Goal: Transaction & Acquisition: Download file/media

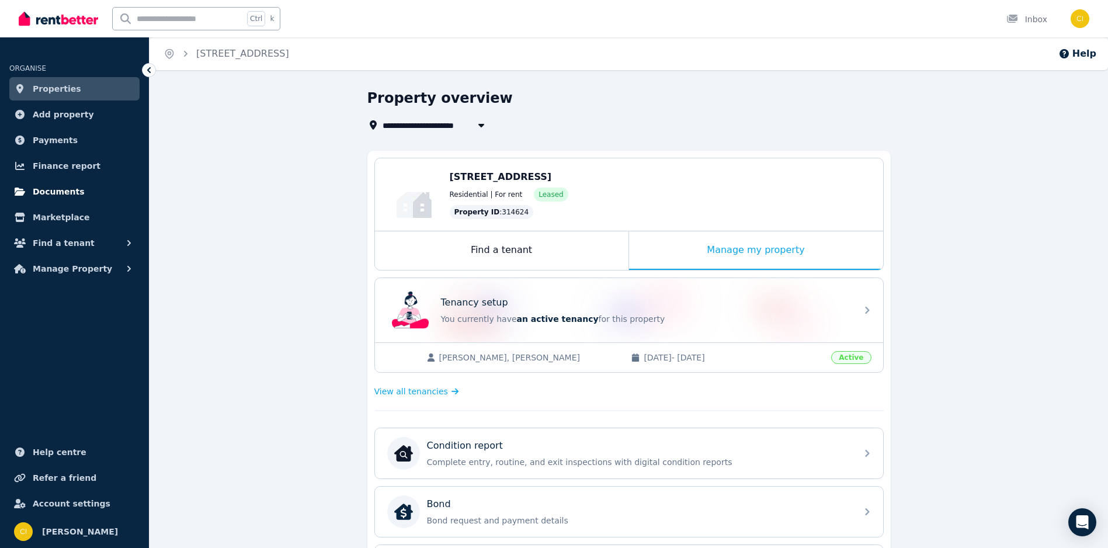
click at [53, 193] on span "Documents" at bounding box center [59, 192] width 52 height 14
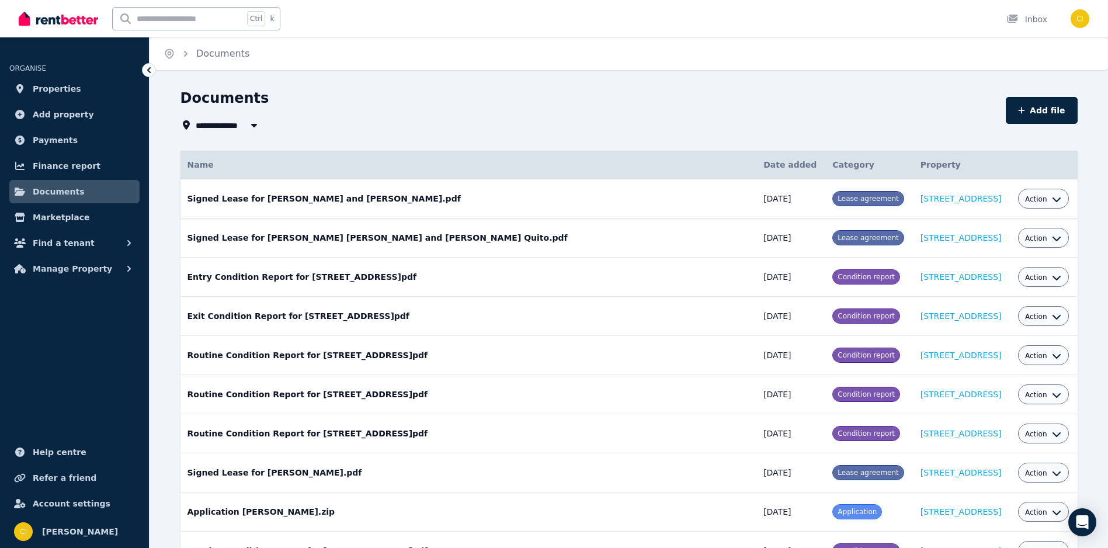
click at [1052, 197] on icon "button" at bounding box center [1056, 199] width 9 height 9
click at [986, 263] on link "Download" at bounding box center [1008, 267] width 112 height 21
click at [1025, 471] on span "Action" at bounding box center [1036, 473] width 22 height 9
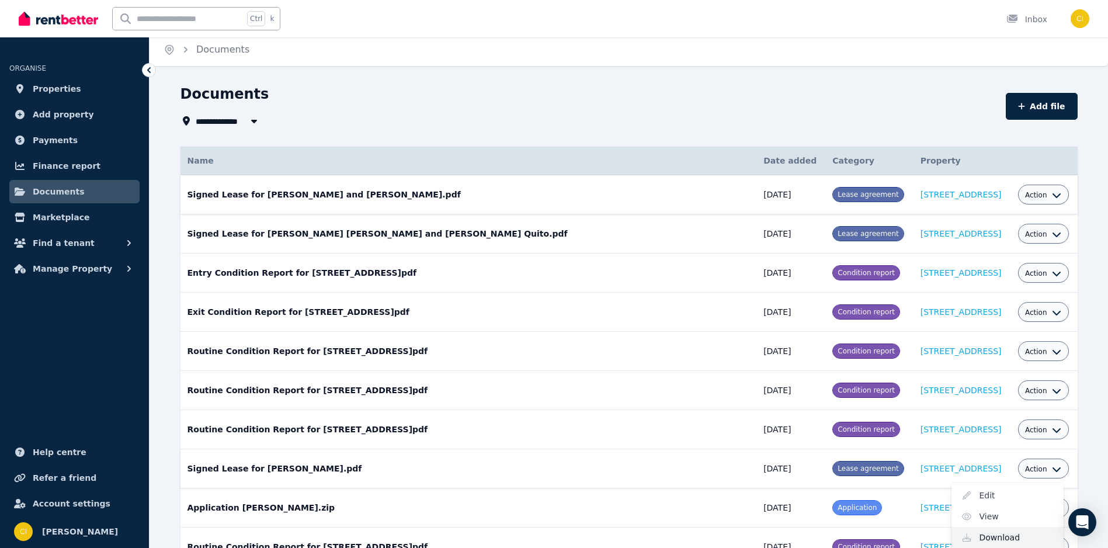
click at [976, 541] on link "Download" at bounding box center [1008, 537] width 112 height 21
click at [1026, 273] on button "Action" at bounding box center [1043, 273] width 36 height 9
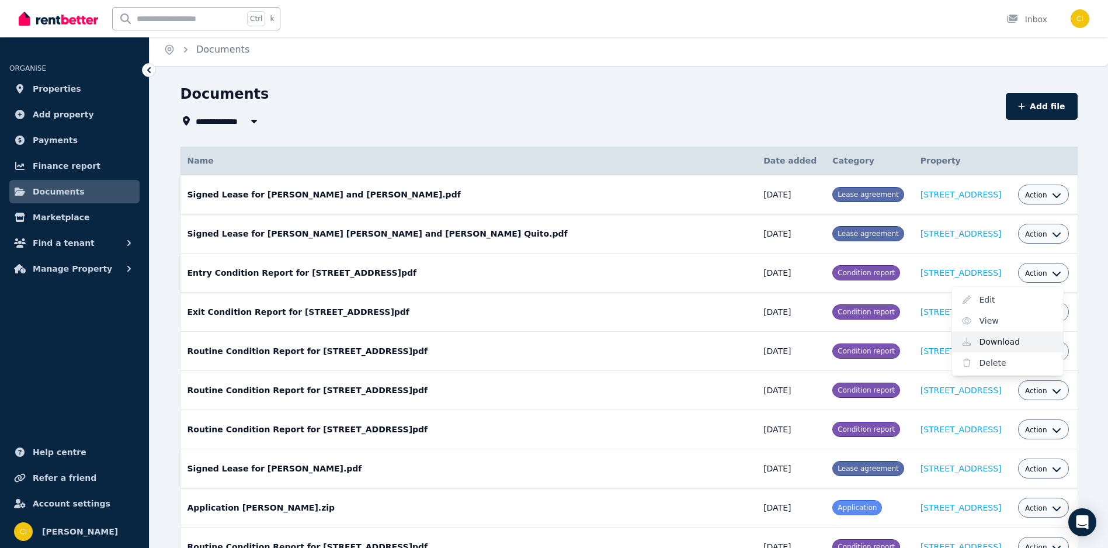
click at [967, 344] on link "Download" at bounding box center [1008, 341] width 112 height 21
click at [1026, 390] on button "Action" at bounding box center [1043, 390] width 36 height 9
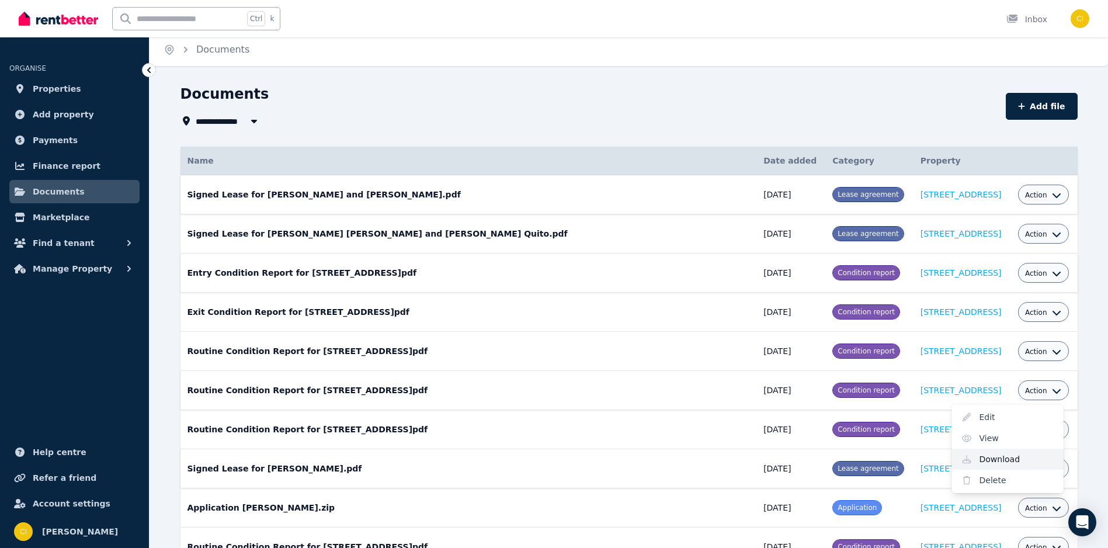
click at [983, 457] on link "Download" at bounding box center [1008, 459] width 112 height 21
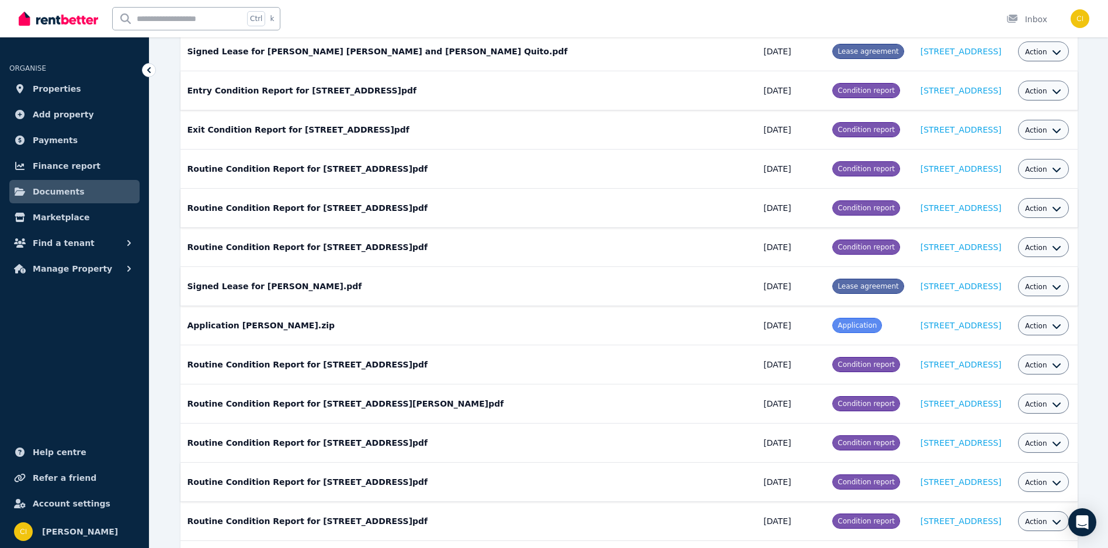
scroll to position [0, 0]
